Goal: Complete application form: Complete application form

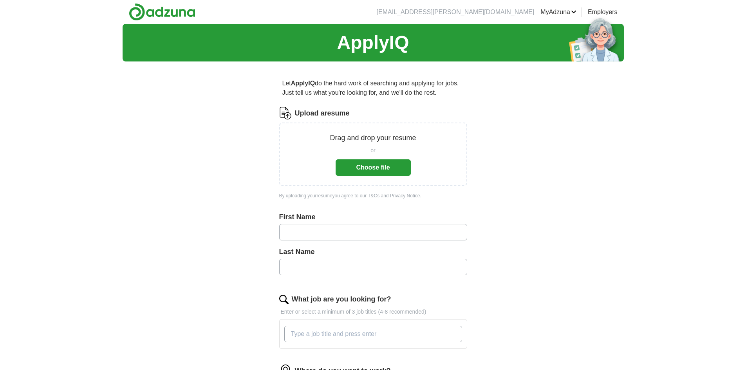
click at [378, 172] on button "Choose file" at bounding box center [372, 167] width 75 height 16
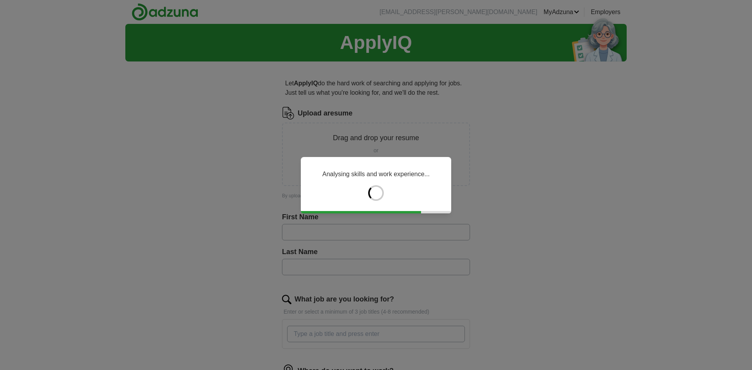
click at [636, 173] on div "Analysing skills and work experience..." at bounding box center [376, 185] width 752 height 370
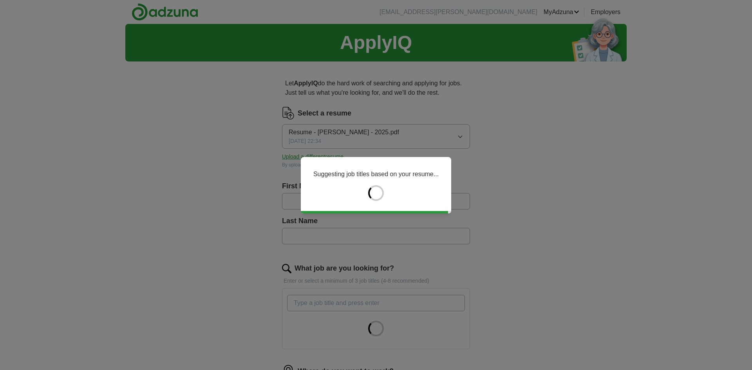
type input "*********"
type input "******"
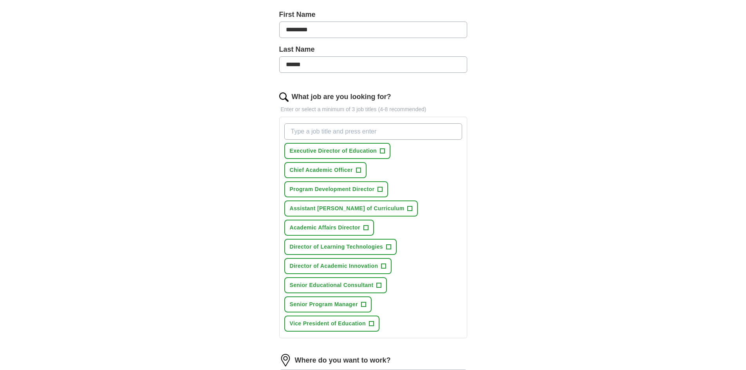
scroll to position [172, 0]
click at [383, 151] on span "+" at bounding box center [382, 151] width 5 height 6
click at [359, 171] on span "+" at bounding box center [358, 170] width 5 height 6
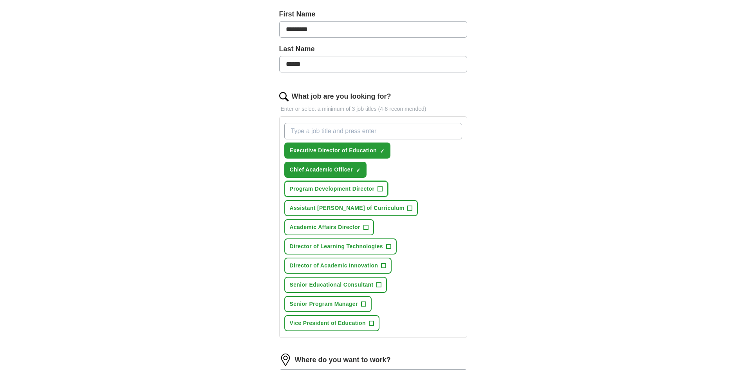
click at [380, 187] on span "+" at bounding box center [380, 189] width 5 height 6
click at [407, 209] on span "+" at bounding box center [409, 208] width 5 height 6
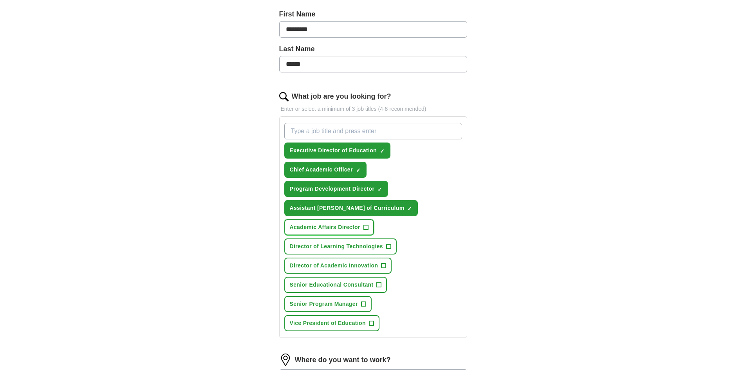
click at [366, 228] on span "+" at bounding box center [365, 227] width 5 height 6
click at [389, 245] on span "+" at bounding box center [388, 246] width 5 height 6
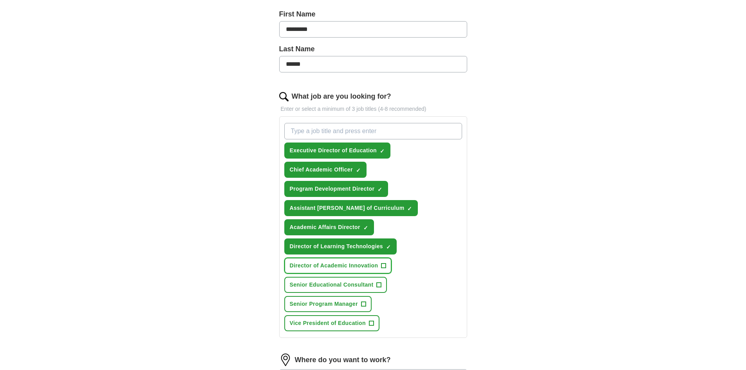
click at [387, 265] on button "Director of Academic Innovation +" at bounding box center [338, 266] width 108 height 16
click at [378, 284] on span "+" at bounding box center [379, 285] width 5 height 6
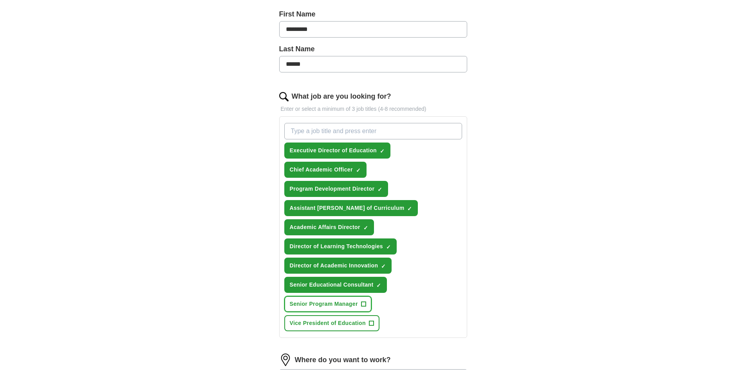
click at [364, 304] on span "+" at bounding box center [363, 304] width 5 height 6
click at [373, 323] on span "+" at bounding box center [371, 323] width 5 height 6
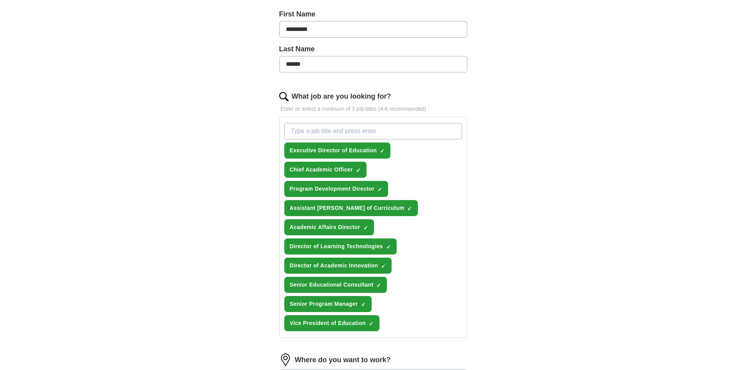
click at [337, 131] on input "What job are you looking for?" at bounding box center [373, 131] width 178 height 16
type input "Assistant [PERSON_NAME]"
click at [392, 131] on input "Assistant [PERSON_NAME]" at bounding box center [373, 131] width 178 height 16
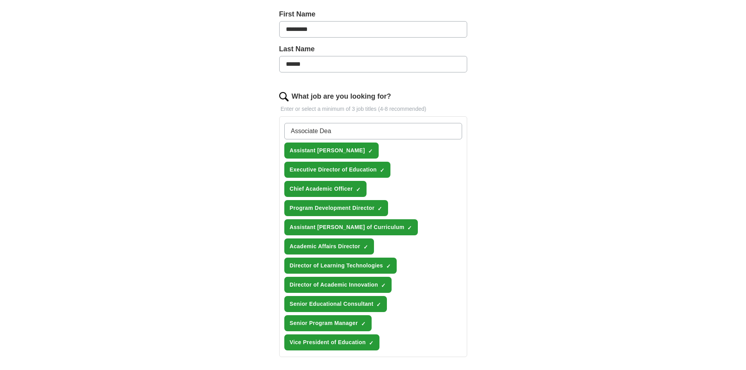
type input "Associate [PERSON_NAME]"
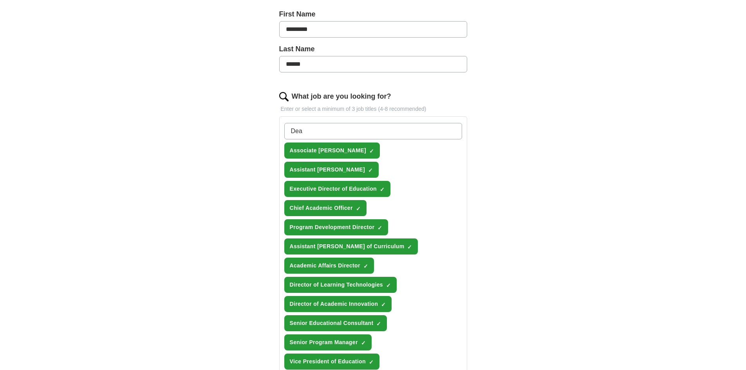
type input "[PERSON_NAME]"
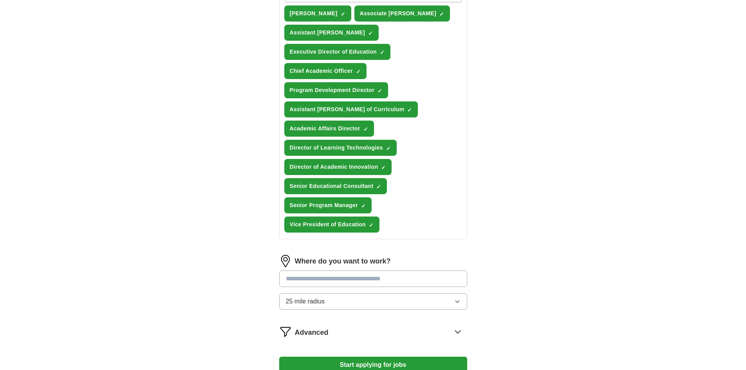
scroll to position [393, 0]
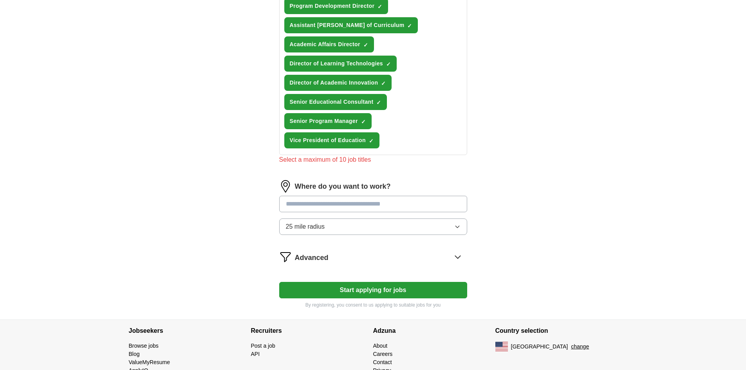
click at [326, 180] on div "Where do you want to work? 25 mile radius" at bounding box center [373, 210] width 188 height 61
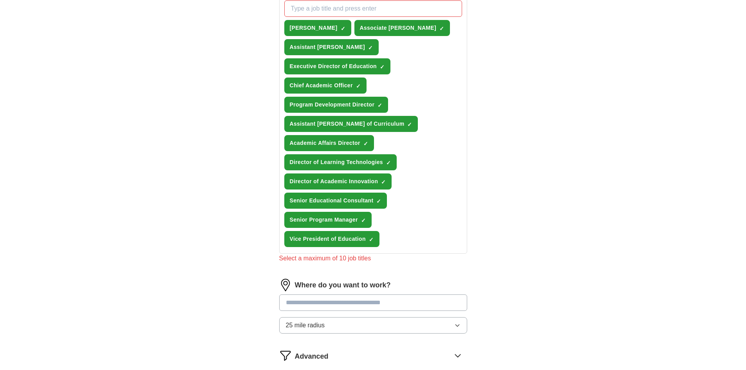
scroll to position [289, 0]
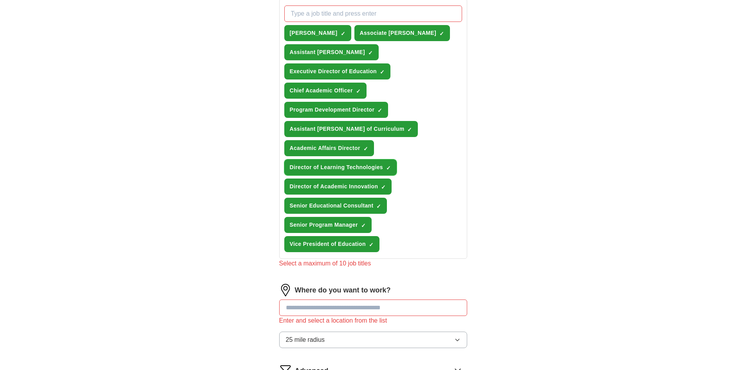
click at [0, 0] on span "×" at bounding box center [0, 0] width 0 height 0
click at [429, 171] on div "[PERSON_NAME] ✓ × Associate [PERSON_NAME] ✓ × Assistant [PERSON_NAME] ✓ × Execu…" at bounding box center [373, 128] width 181 height 253
click at [0, 0] on span "×" at bounding box center [0, 0] width 0 height 0
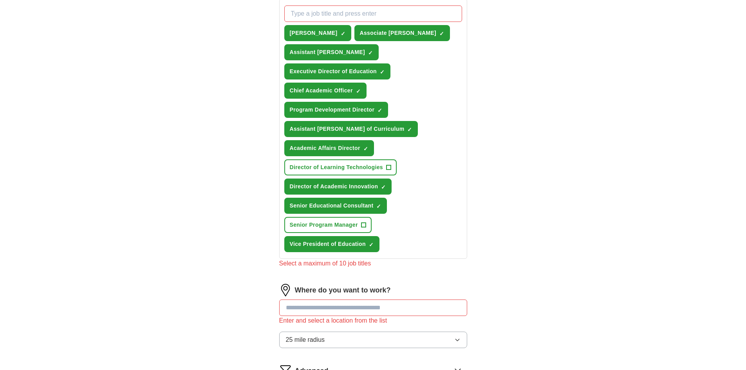
click at [326, 299] on input "text" at bounding box center [373, 307] width 188 height 16
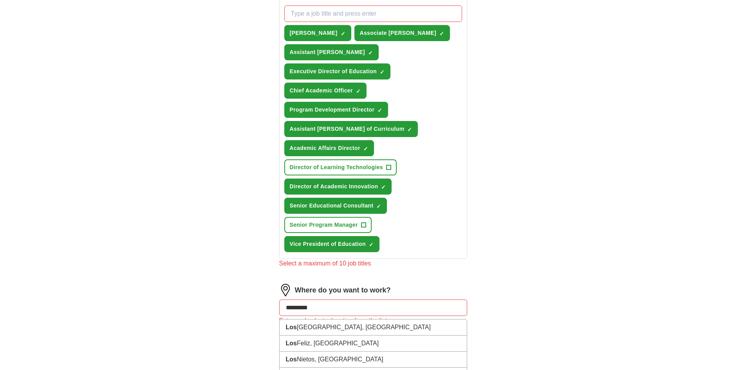
type input "**********"
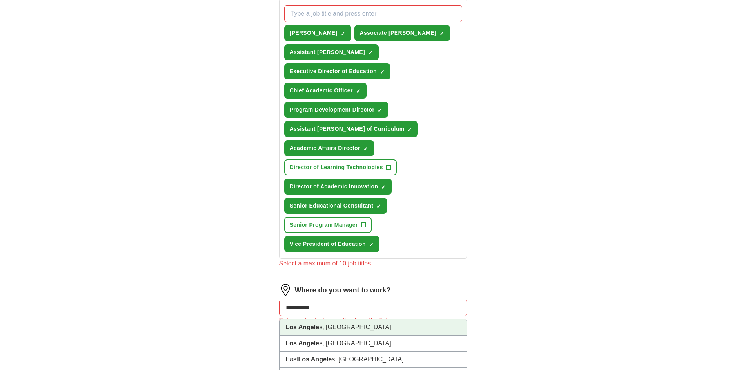
click at [328, 319] on li "Los Angele s, [GEOGRAPHIC_DATA]" at bounding box center [372, 327] width 187 height 16
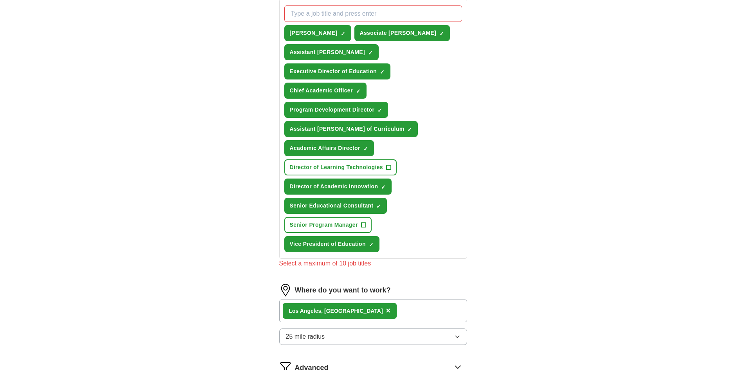
click at [387, 299] on div "Los Angele s, [GEOGRAPHIC_DATA] ×" at bounding box center [373, 310] width 188 height 23
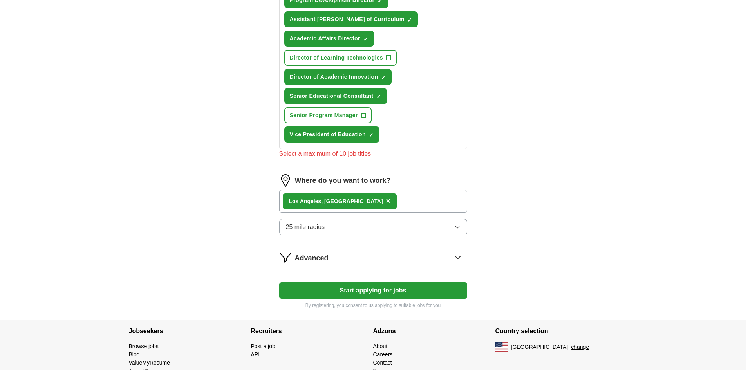
scroll to position [409, 0]
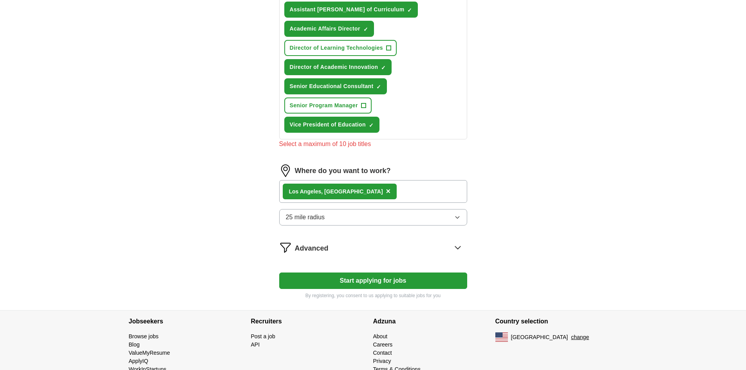
click at [399, 180] on div "Los Angele s, [GEOGRAPHIC_DATA] ×" at bounding box center [373, 191] width 188 height 23
drag, startPoint x: 367, startPoint y: 166, endPoint x: 495, endPoint y: 220, distance: 138.8
click at [460, 241] on icon at bounding box center [457, 247] width 13 height 13
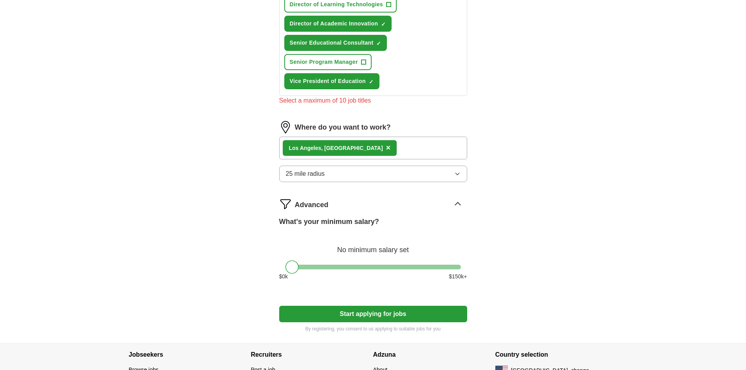
scroll to position [455, 0]
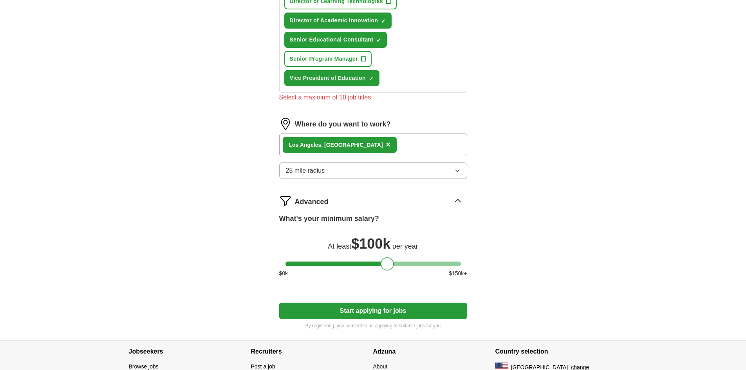
drag, startPoint x: 289, startPoint y: 247, endPoint x: 384, endPoint y: 246, distance: 95.5
click at [384, 257] on div at bounding box center [386, 263] width 13 height 13
click at [414, 303] on button "Start applying for jobs" at bounding box center [373, 311] width 188 height 16
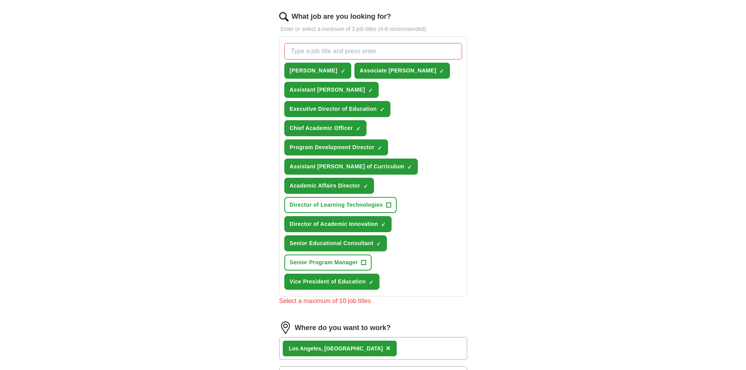
scroll to position [251, 0]
click at [400, 96] on div "[PERSON_NAME] ✓ × Associate [PERSON_NAME] ✓ × Assistant [PERSON_NAME] ✓ × Execu…" at bounding box center [373, 166] width 181 height 253
click at [0, 0] on span "×" at bounding box center [0, 0] width 0 height 0
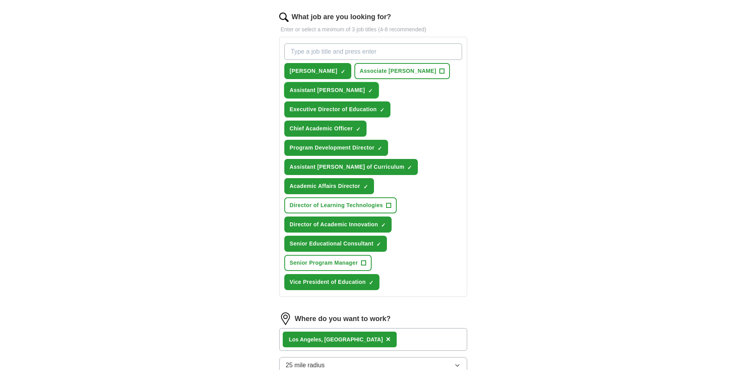
click at [0, 0] on span "×" at bounding box center [0, 0] width 0 height 0
click at [386, 202] on span "+" at bounding box center [388, 205] width 5 height 6
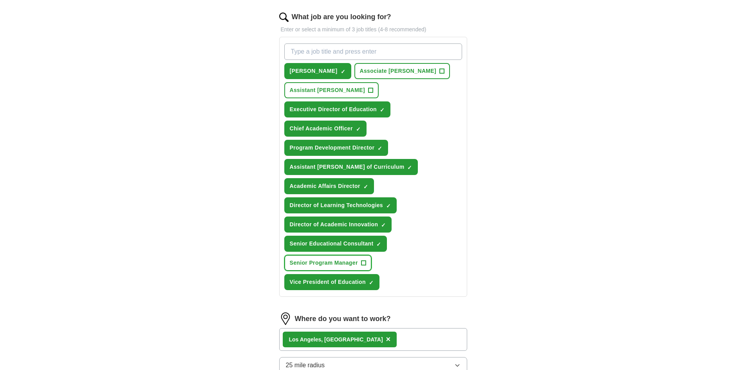
click at [366, 255] on button "Senior Program Manager +" at bounding box center [327, 263] width 87 height 16
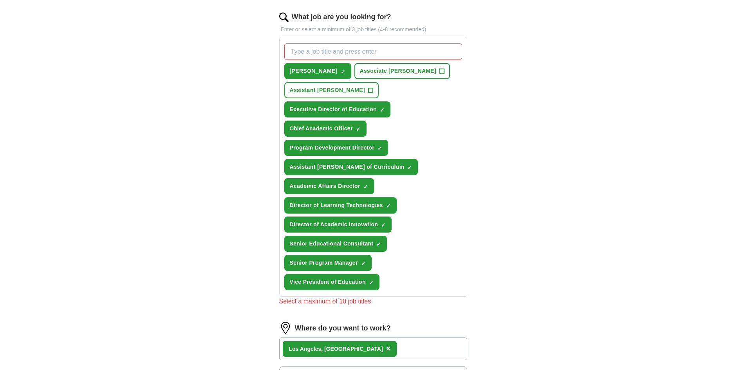
click at [0, 0] on span "×" at bounding box center [0, 0] width 0 height 0
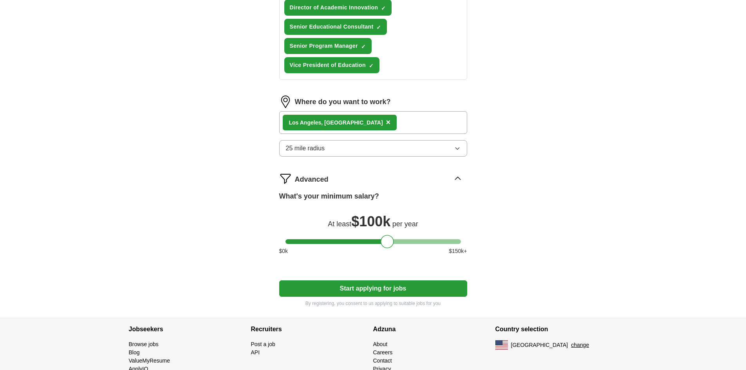
scroll to position [476, 0]
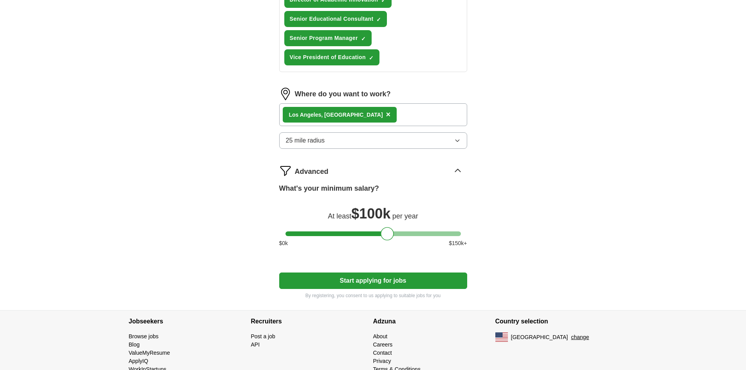
click at [420, 272] on button "Start applying for jobs" at bounding box center [373, 280] width 188 height 16
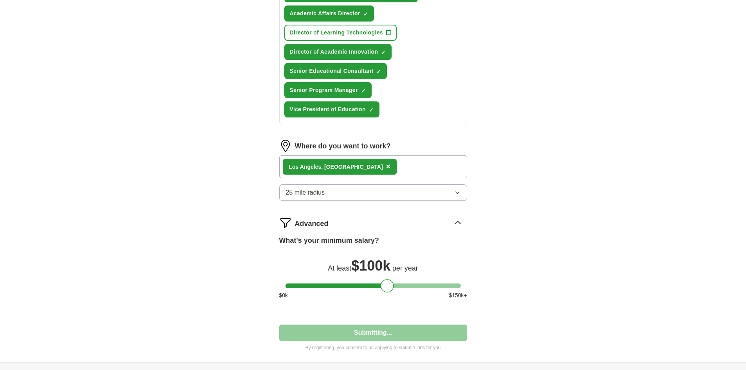
select select "**"
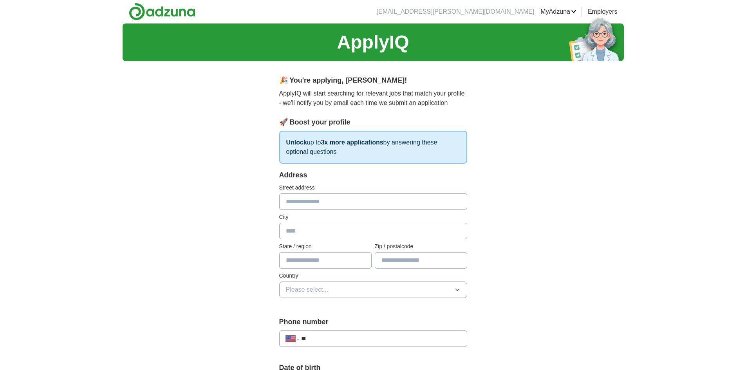
scroll to position [0, 0]
click at [407, 202] on input "text" at bounding box center [373, 202] width 188 height 16
type input "**********"
type input "**"
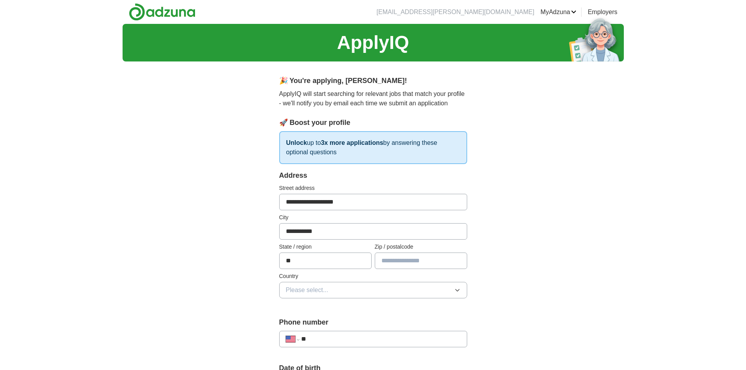
type input "*****"
click at [393, 201] on input "**********" at bounding box center [373, 202] width 188 height 16
type input "**********"
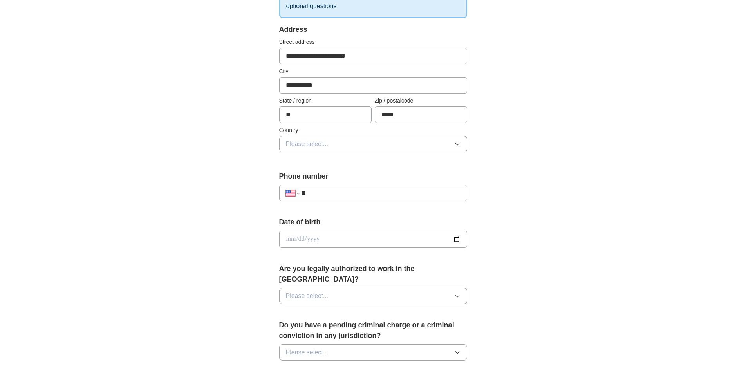
scroll to position [147, 0]
click at [441, 144] on button "Please select..." at bounding box center [373, 143] width 188 height 16
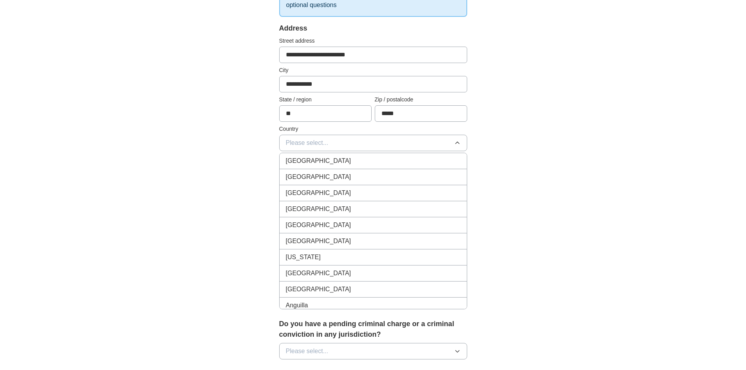
click at [418, 175] on div "[GEOGRAPHIC_DATA]" at bounding box center [373, 176] width 175 height 9
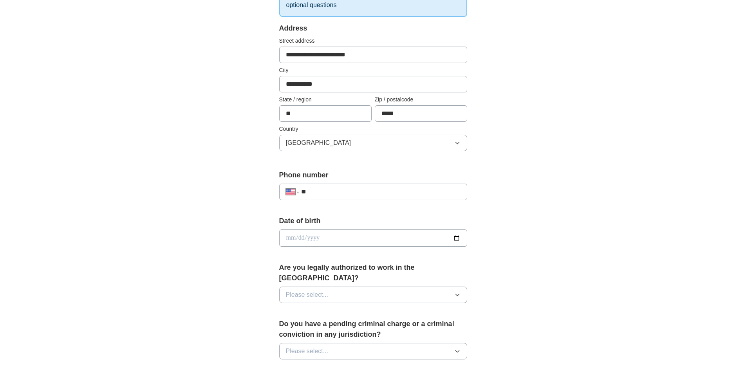
click at [409, 189] on input "**" at bounding box center [380, 191] width 159 height 9
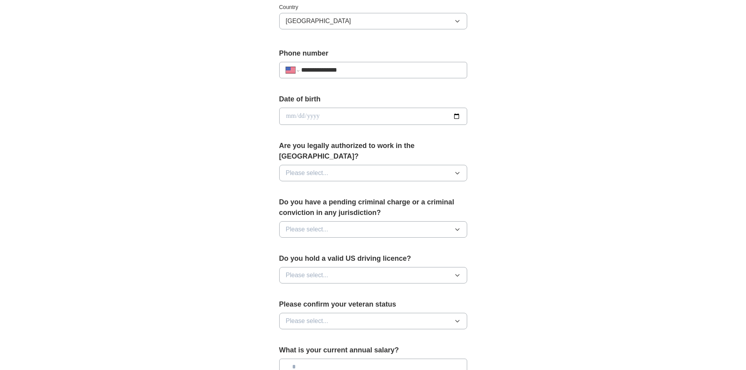
scroll to position [270, 0]
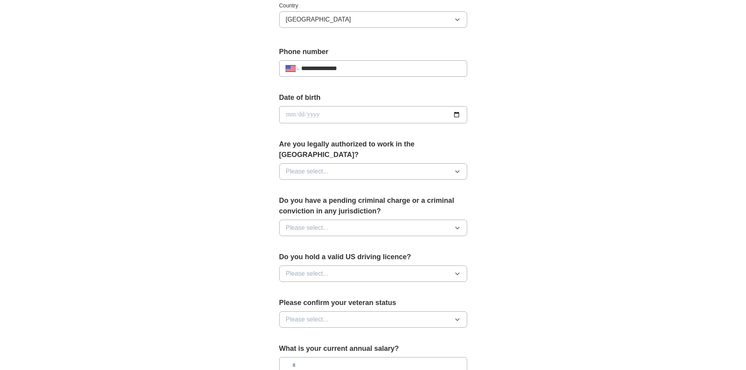
type input "**********"
click at [457, 117] on input "date" at bounding box center [373, 114] width 188 height 17
type input "**********"
click at [458, 168] on icon "button" at bounding box center [457, 171] width 6 height 6
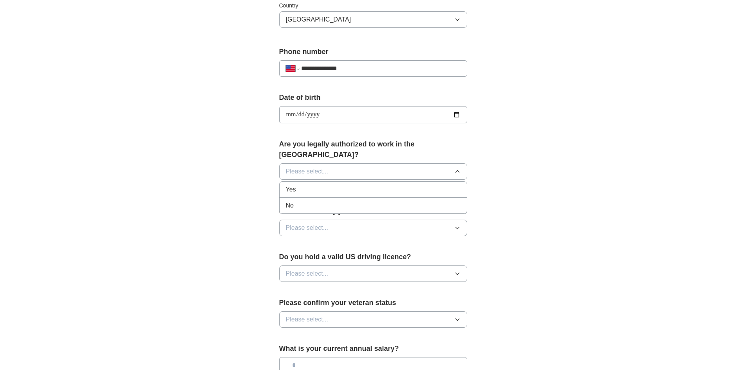
click at [335, 184] on li "Yes" at bounding box center [372, 190] width 187 height 16
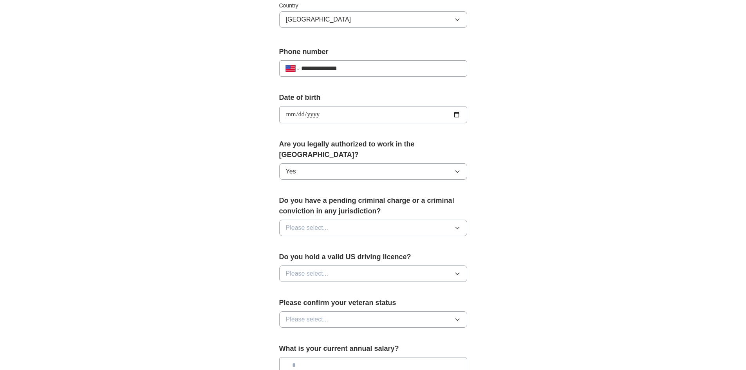
click at [460, 225] on icon "button" at bounding box center [457, 228] width 6 height 6
click at [346, 257] on div "No" at bounding box center [373, 261] width 175 height 9
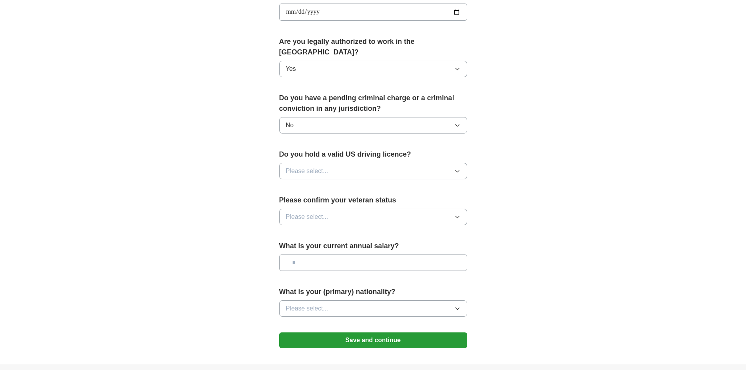
scroll to position [373, 0]
click at [450, 162] on button "Please select..." at bounding box center [373, 170] width 188 height 16
click at [396, 184] on div "Yes" at bounding box center [373, 188] width 175 height 9
click at [460, 210] on button "Please select..." at bounding box center [373, 216] width 188 height 16
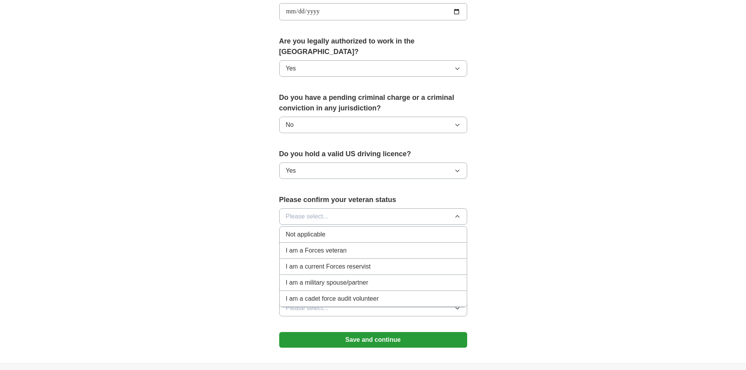
click at [411, 229] on li "Not applicable" at bounding box center [372, 235] width 187 height 16
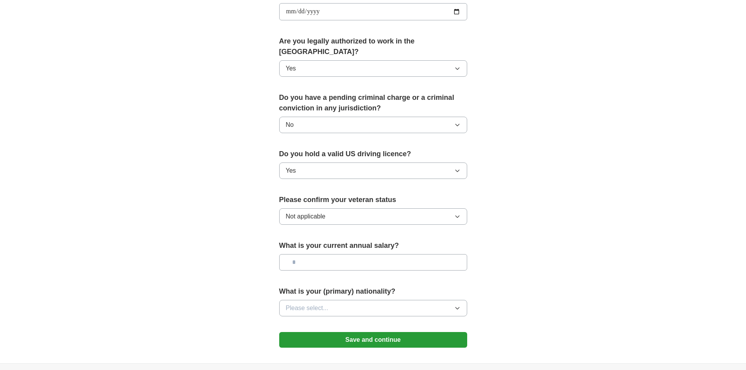
click at [435, 257] on input "text" at bounding box center [373, 262] width 188 height 16
type input "********"
click at [457, 307] on icon "button" at bounding box center [457, 308] width 4 height 2
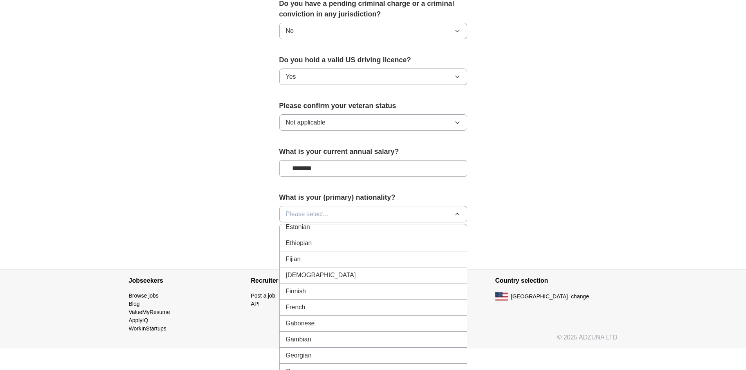
scroll to position [937, 0]
click at [418, 302] on div "French" at bounding box center [373, 306] width 175 height 9
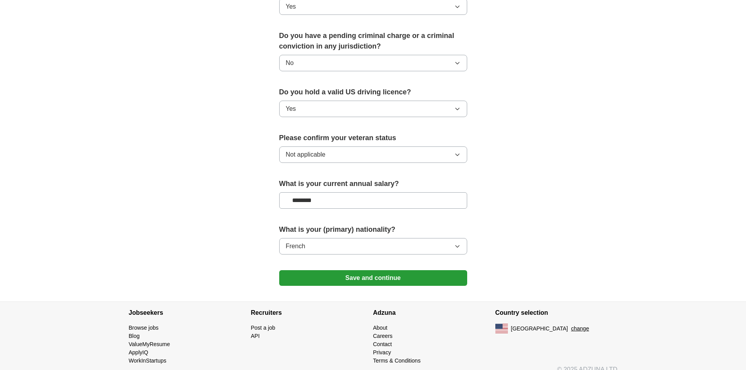
click at [416, 270] on button "Save and continue" at bounding box center [373, 278] width 188 height 16
